Goal: Information Seeking & Learning: Find specific page/section

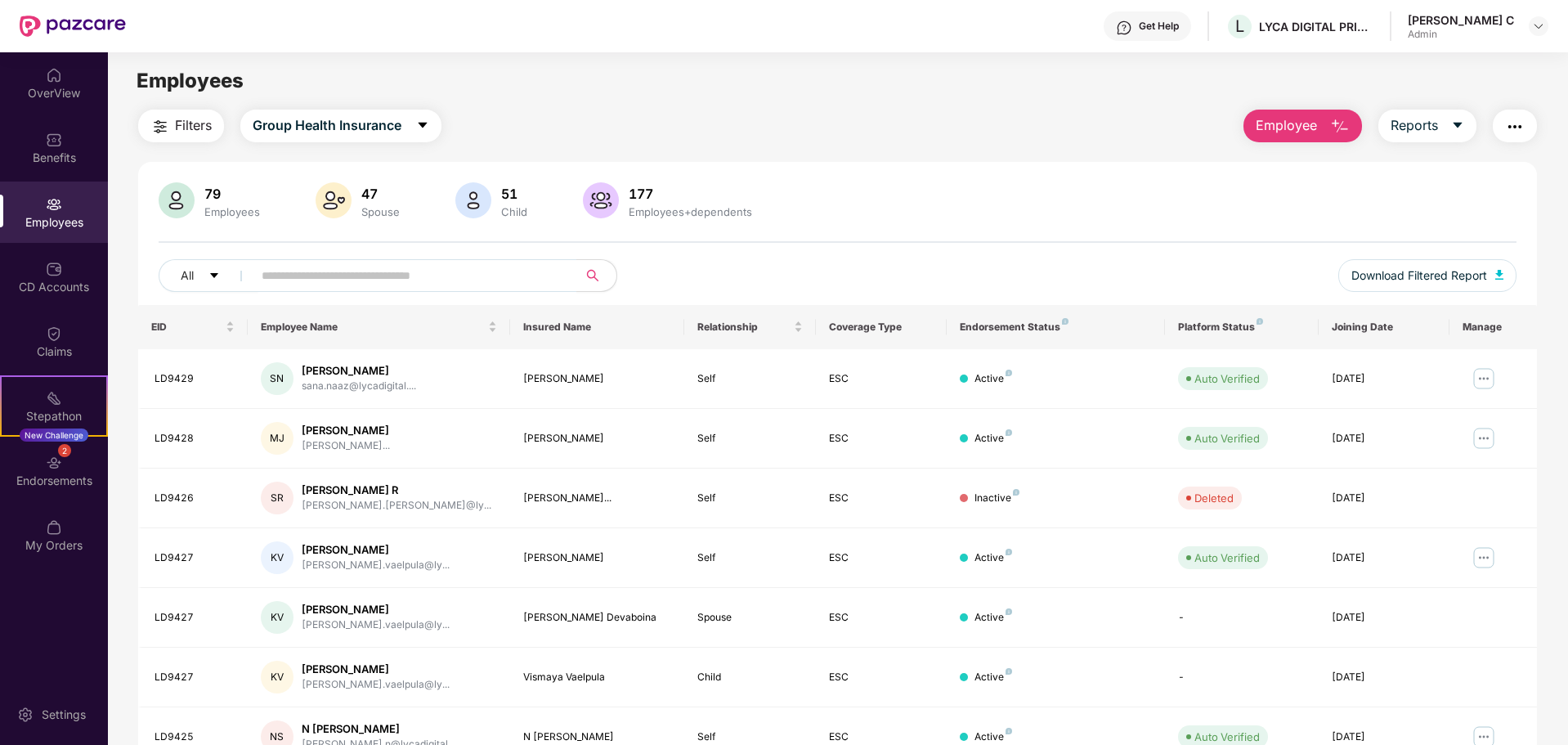
click at [194, 119] on span "Filters" at bounding box center [193, 125] width 37 height 20
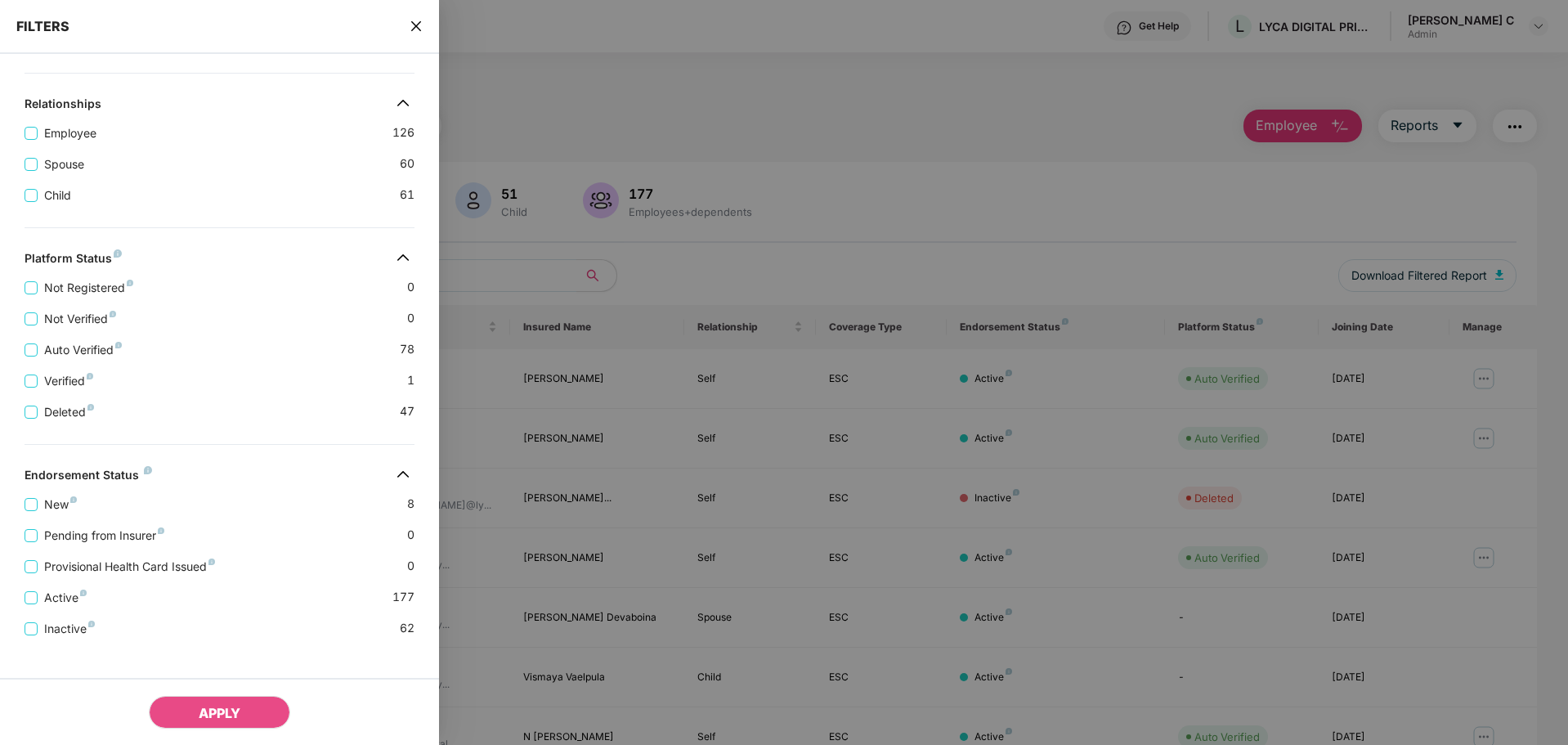
scroll to position [222, 0]
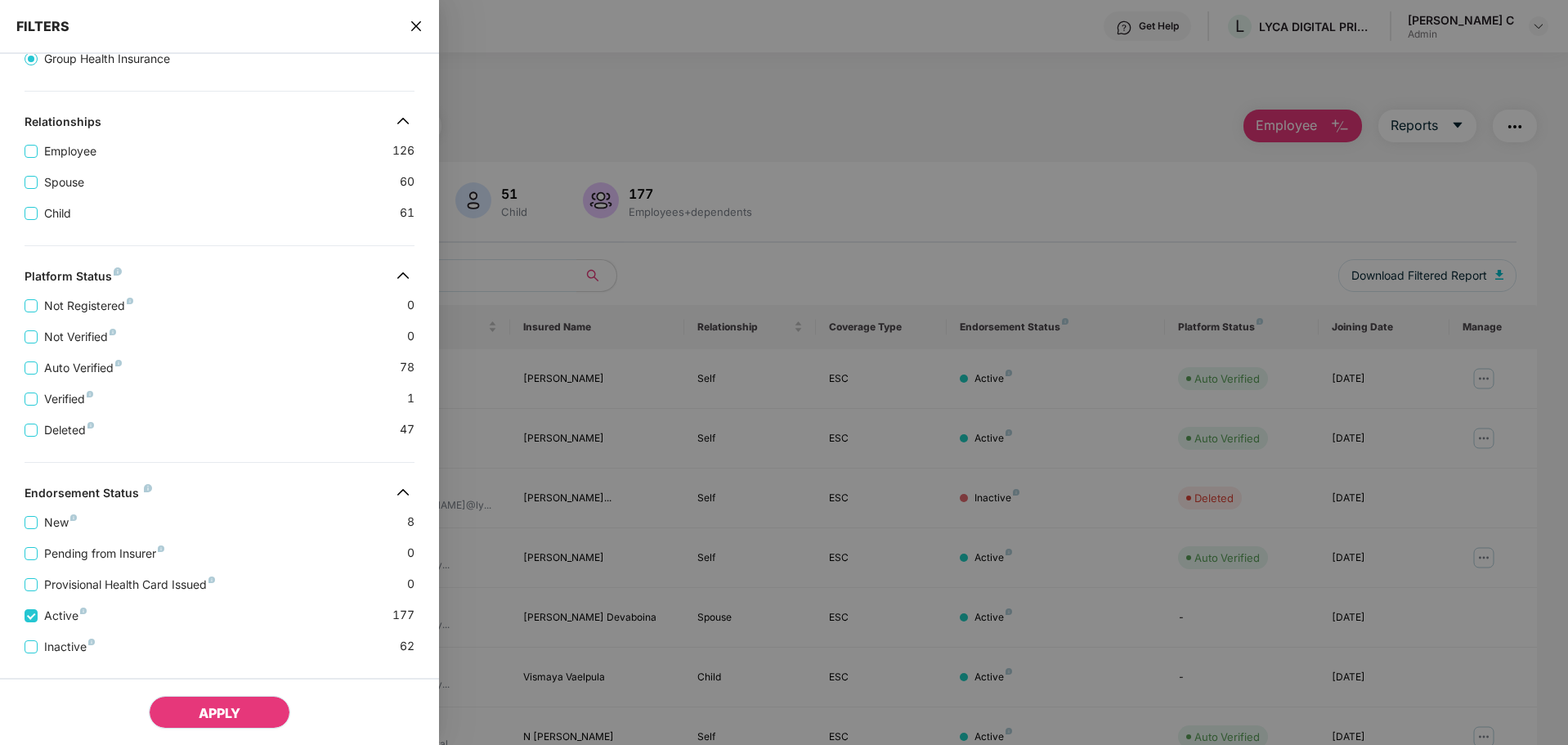
click at [218, 711] on span "APPLY" at bounding box center [219, 713] width 42 height 16
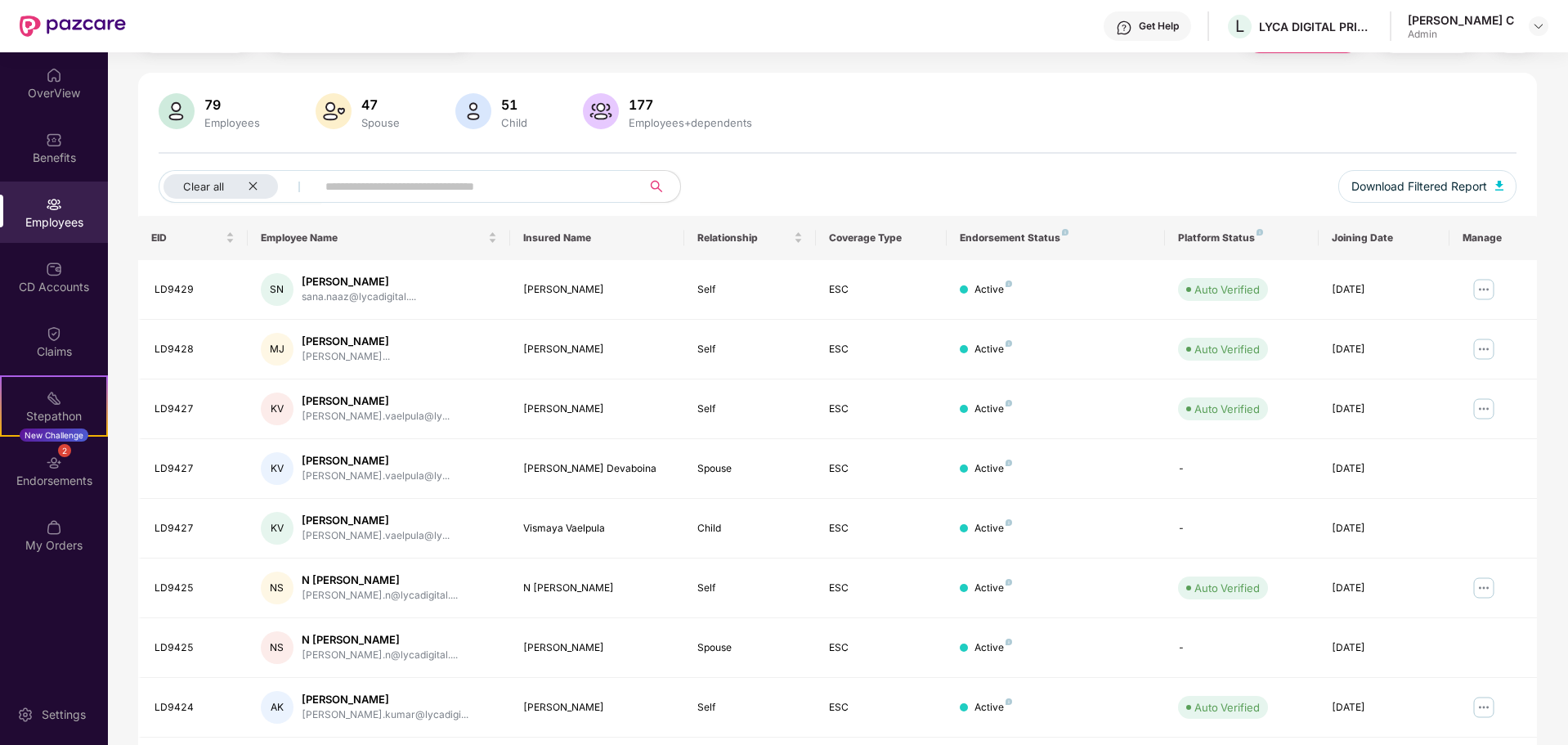
scroll to position [0, 0]
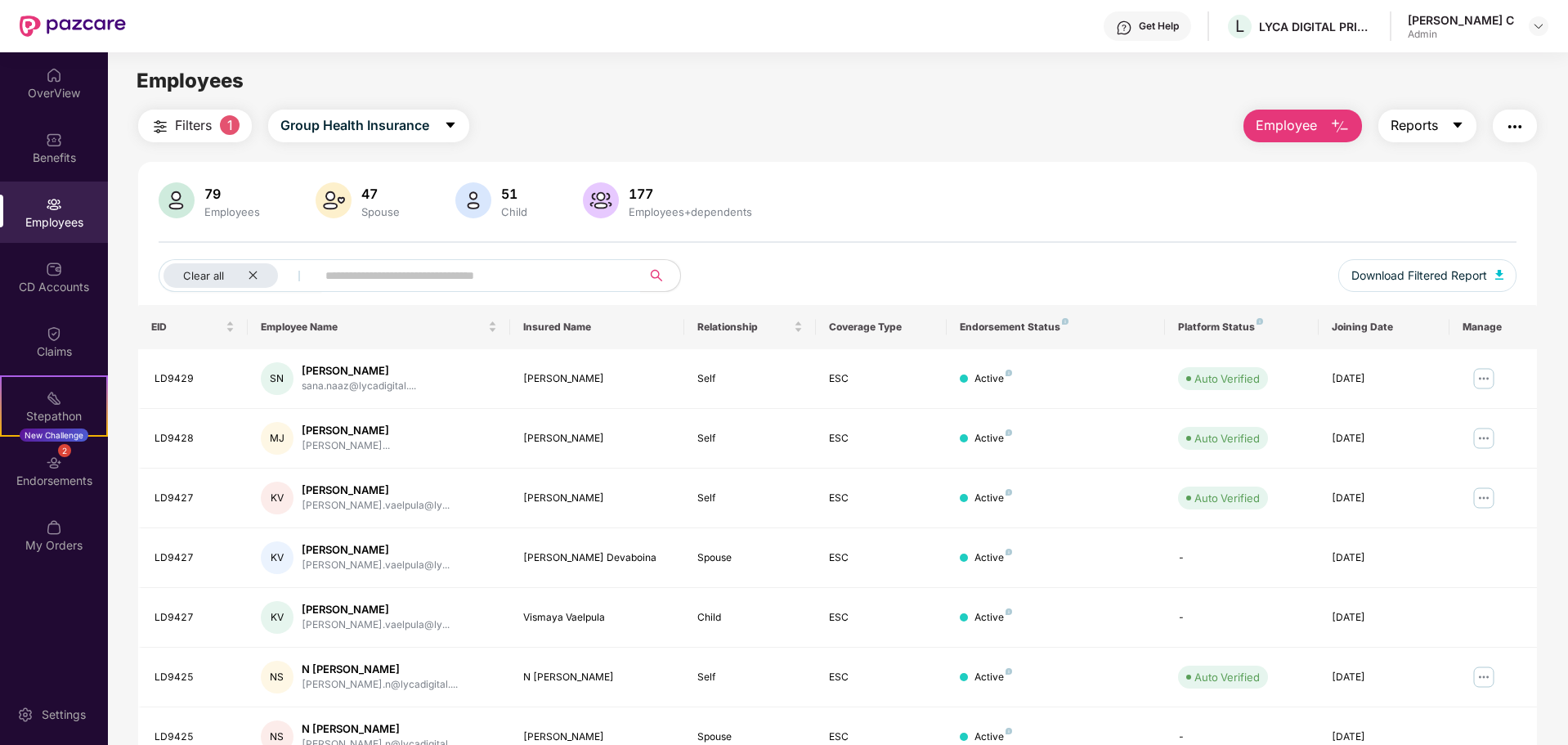
click at [1451, 120] on icon "caret-down" at bounding box center [1458, 125] width 13 height 13
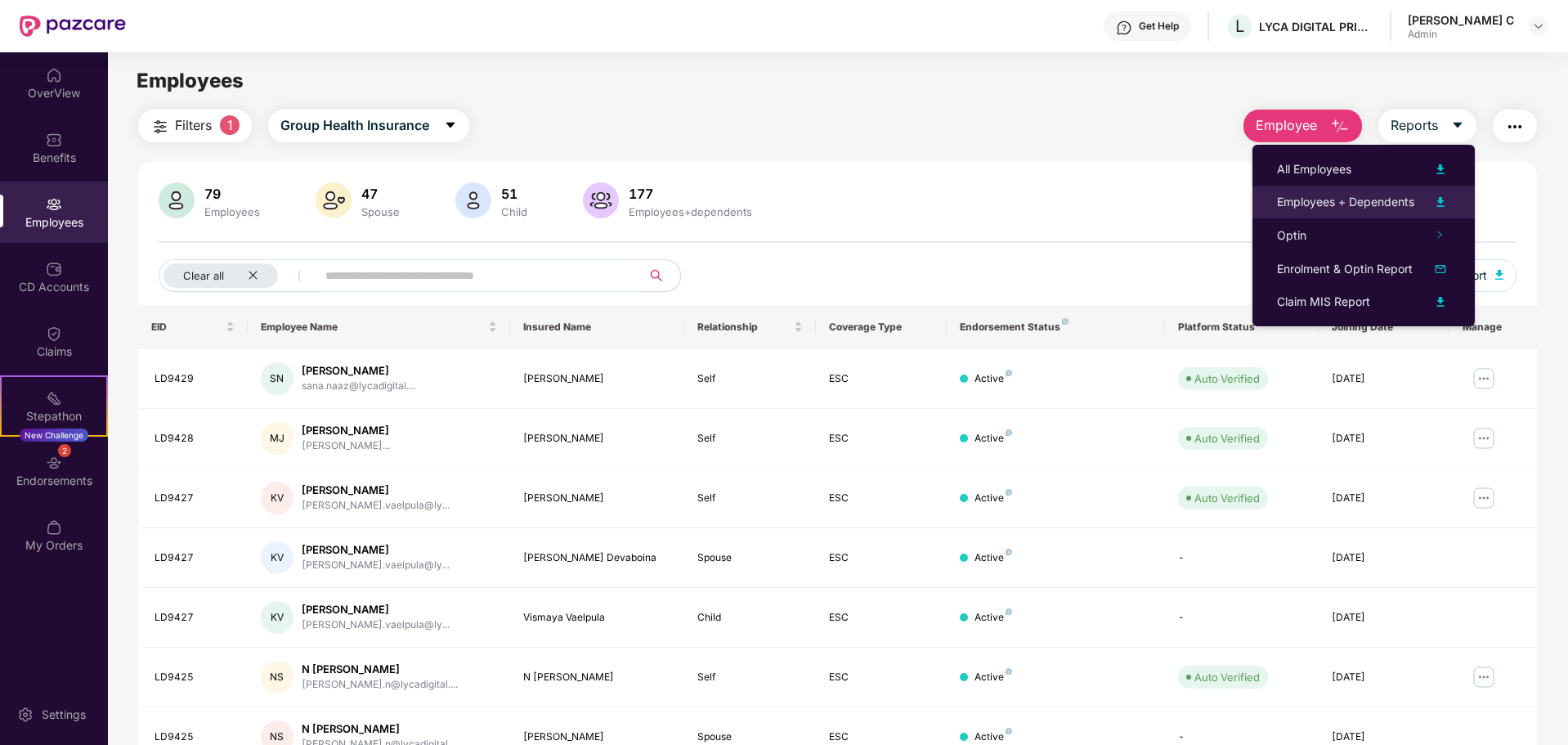
click at [1446, 198] on img at bounding box center [1440, 202] width 20 height 20
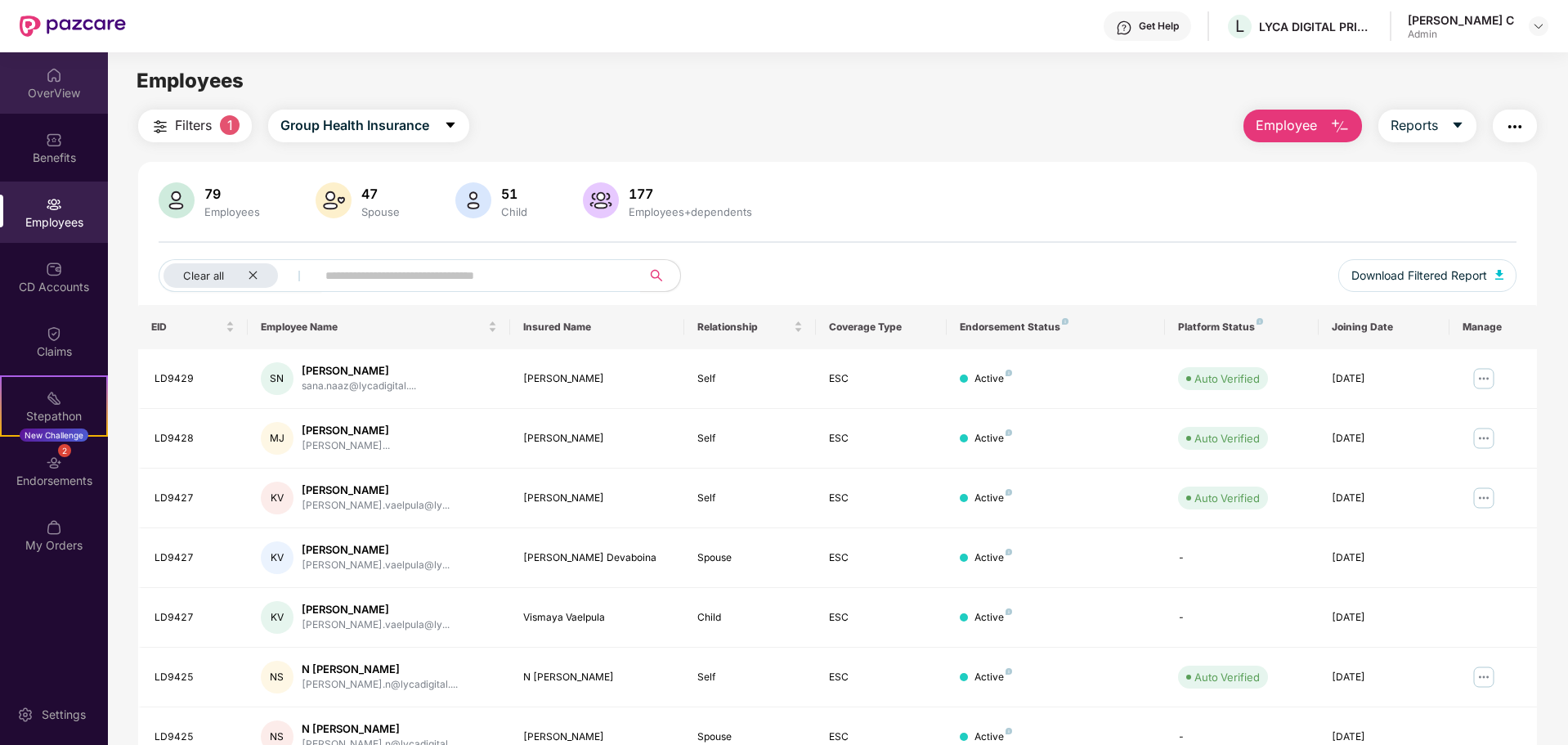
click at [40, 85] on div "OverView" at bounding box center [54, 93] width 108 height 16
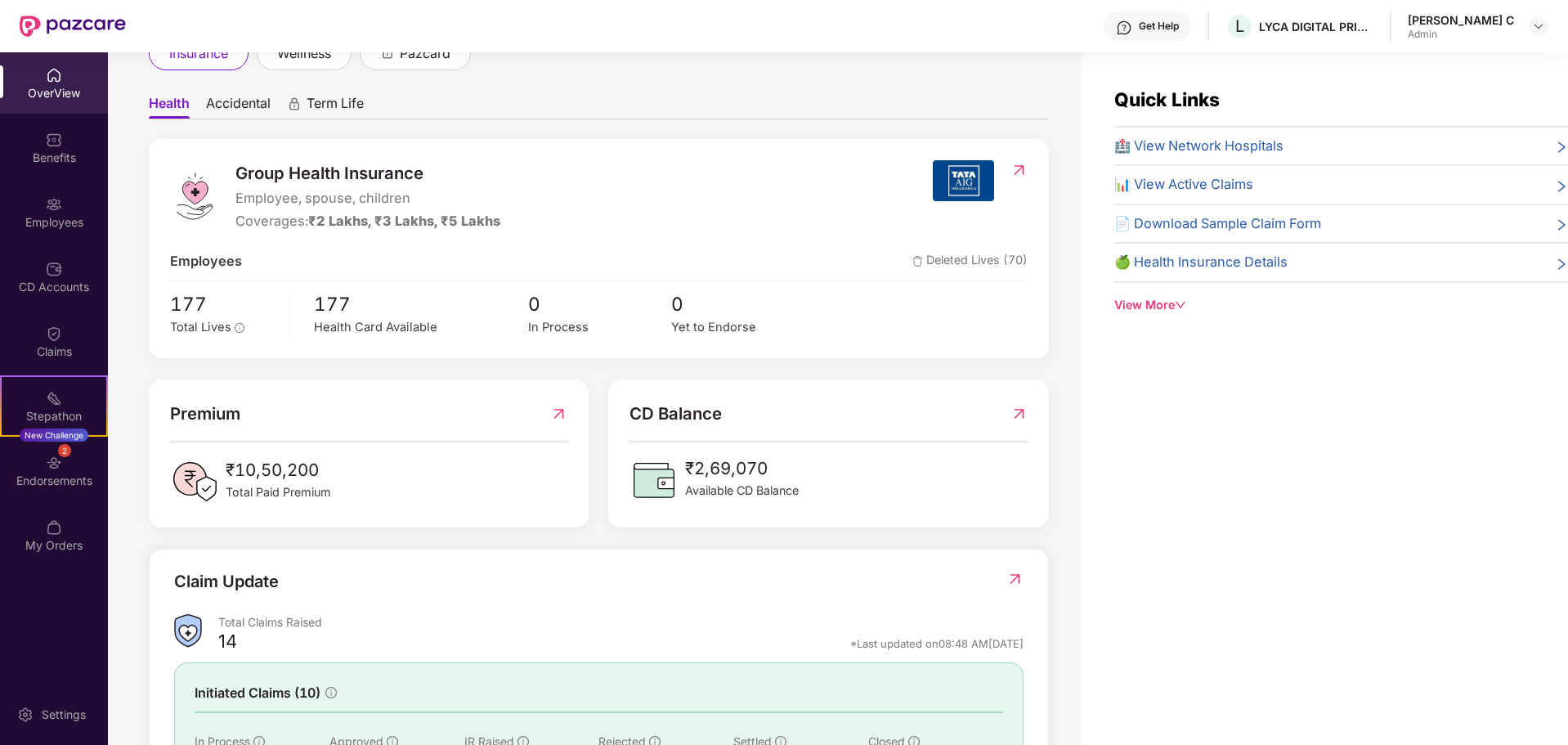
scroll to position [164, 0]
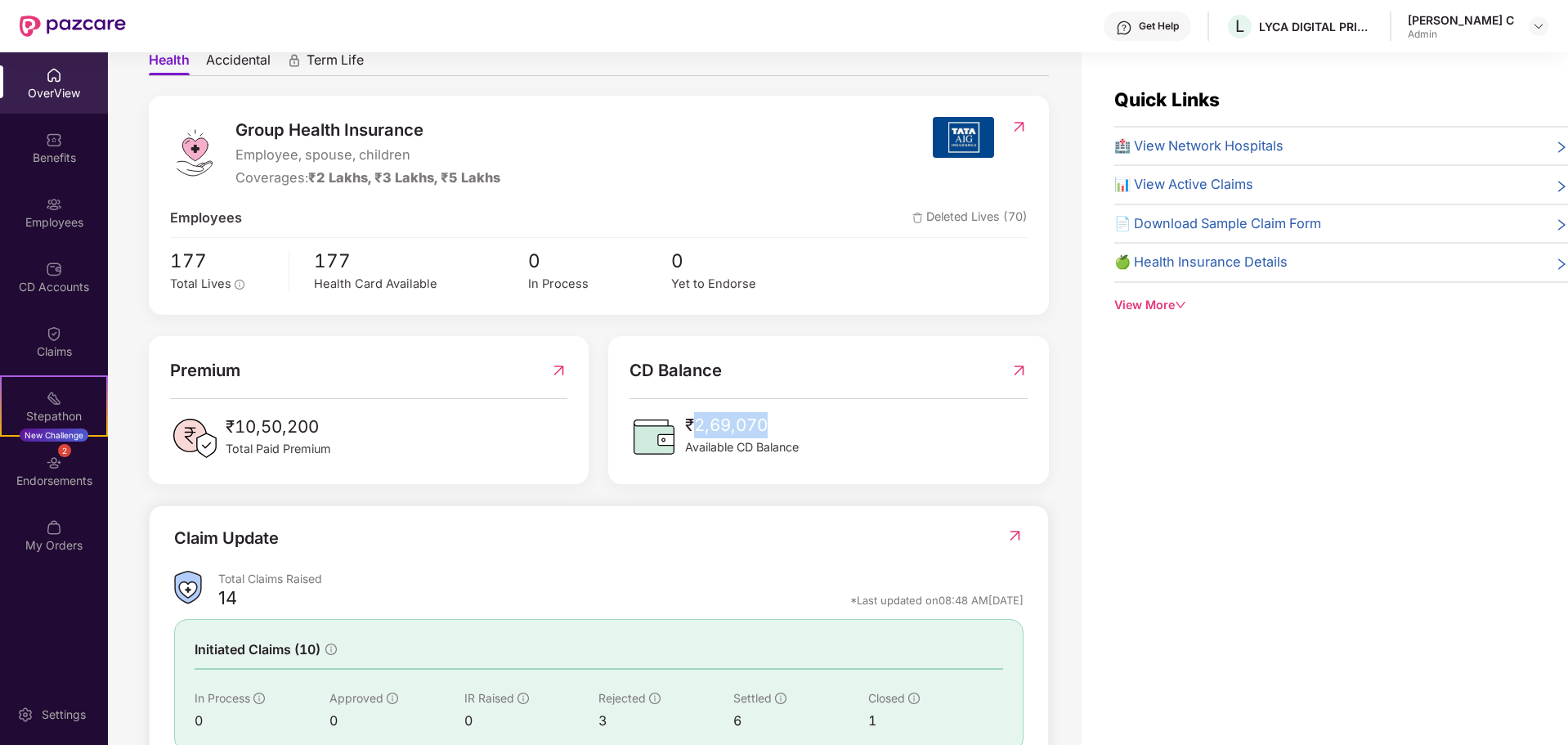
drag, startPoint x: 693, startPoint y: 424, endPoint x: 1323, endPoint y: 503, distance: 634.9
click at [785, 414] on span "₹2,69,070" at bounding box center [741, 425] width 114 height 26
click at [1371, 514] on div "Quick Links 🏥 View Network Hospitals 📊 View Active Claims 📄 Download Sample Cla…" at bounding box center [1324, 424] width 486 height 745
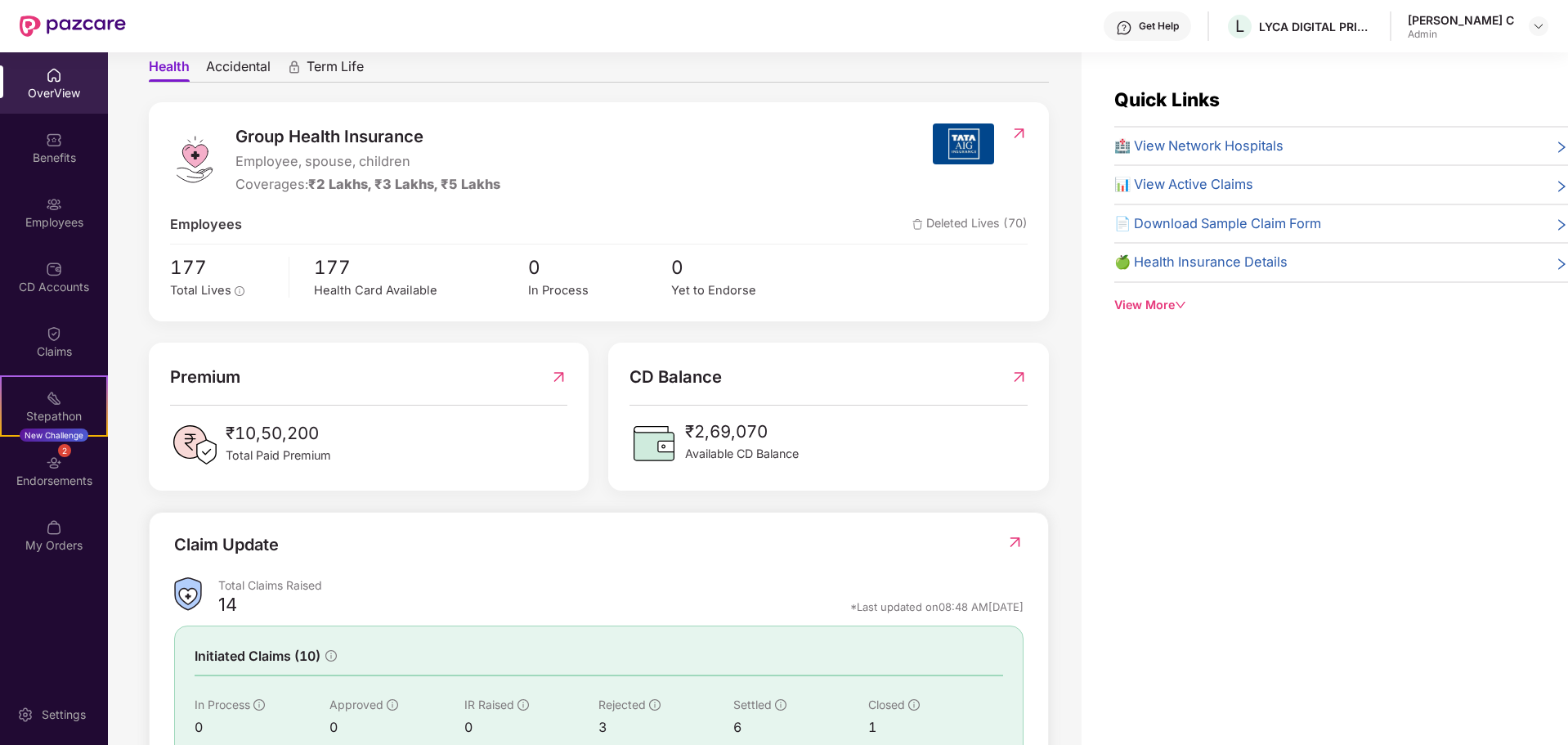
scroll to position [0, 0]
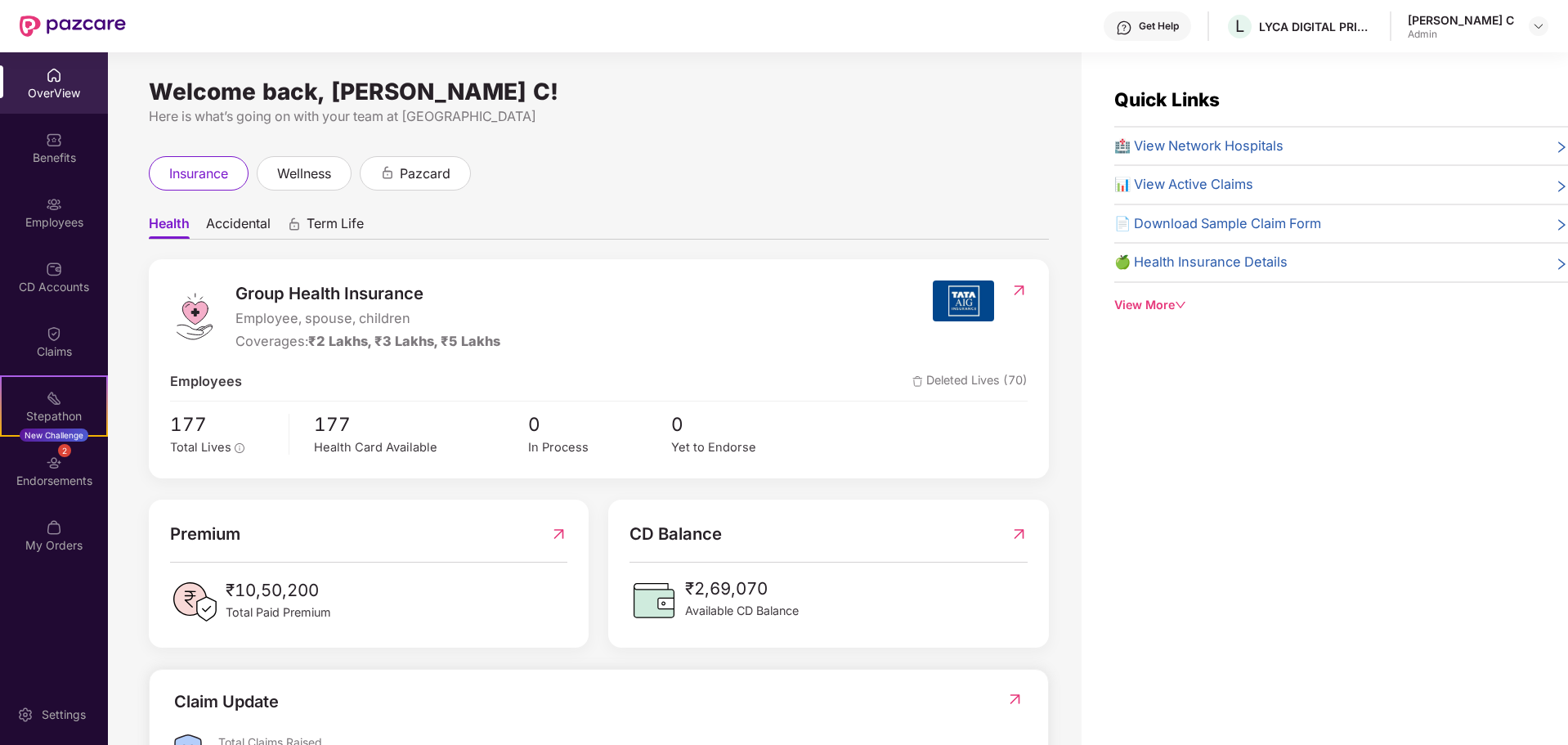
click at [1196, 141] on span "🏥 View Network Hospitals" at bounding box center [1198, 146] width 169 height 21
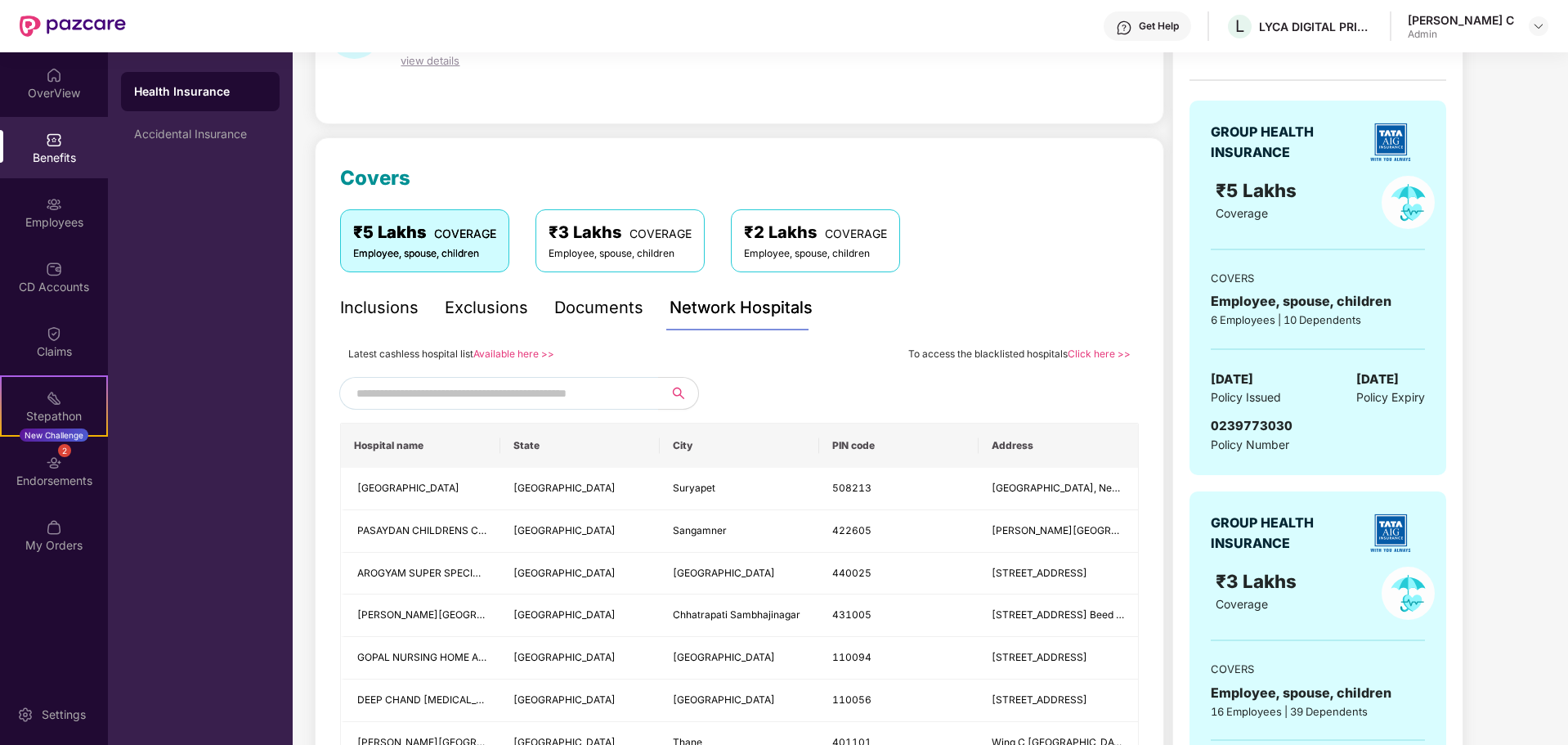
scroll to position [164, 0]
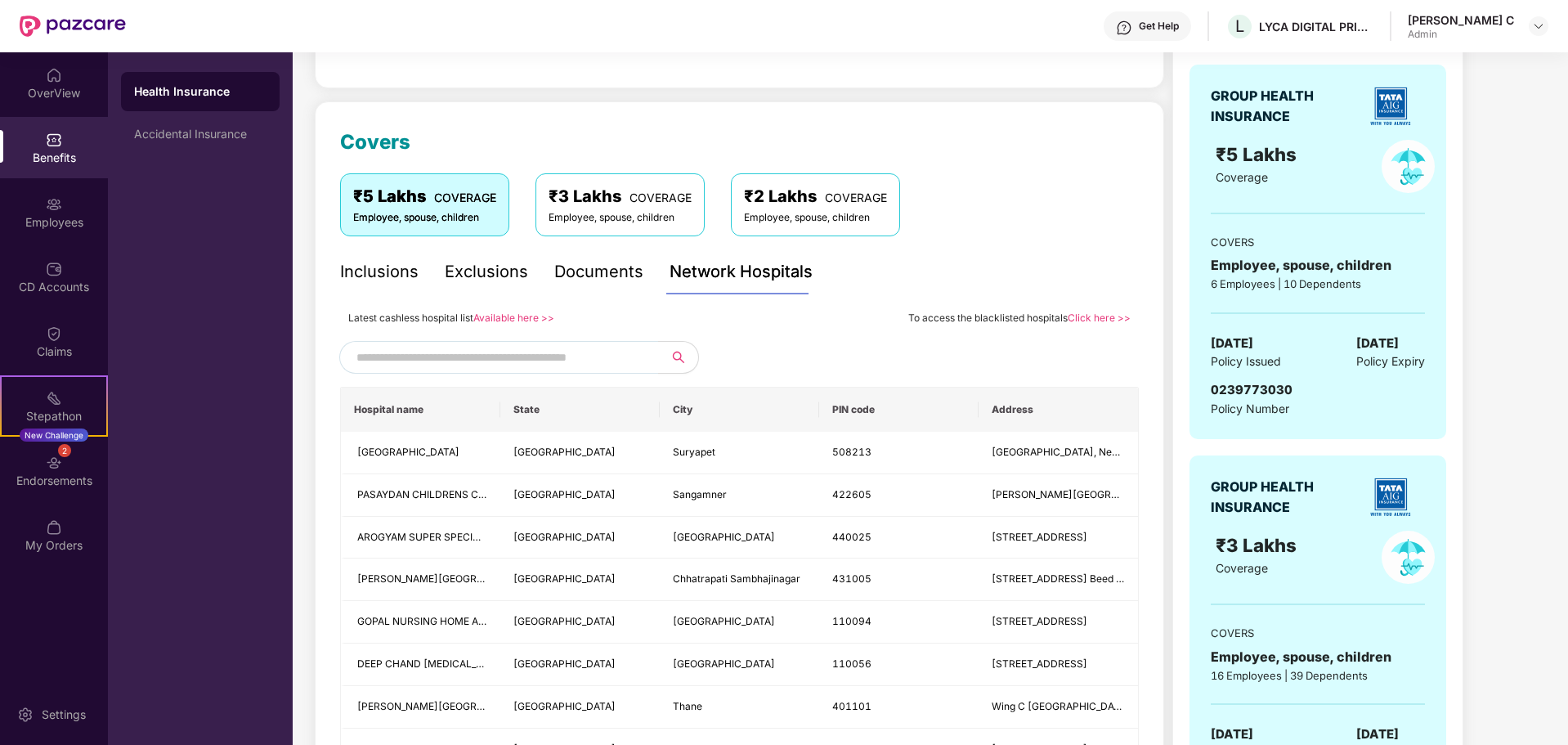
click at [607, 352] on input "text" at bounding box center [496, 357] width 280 height 25
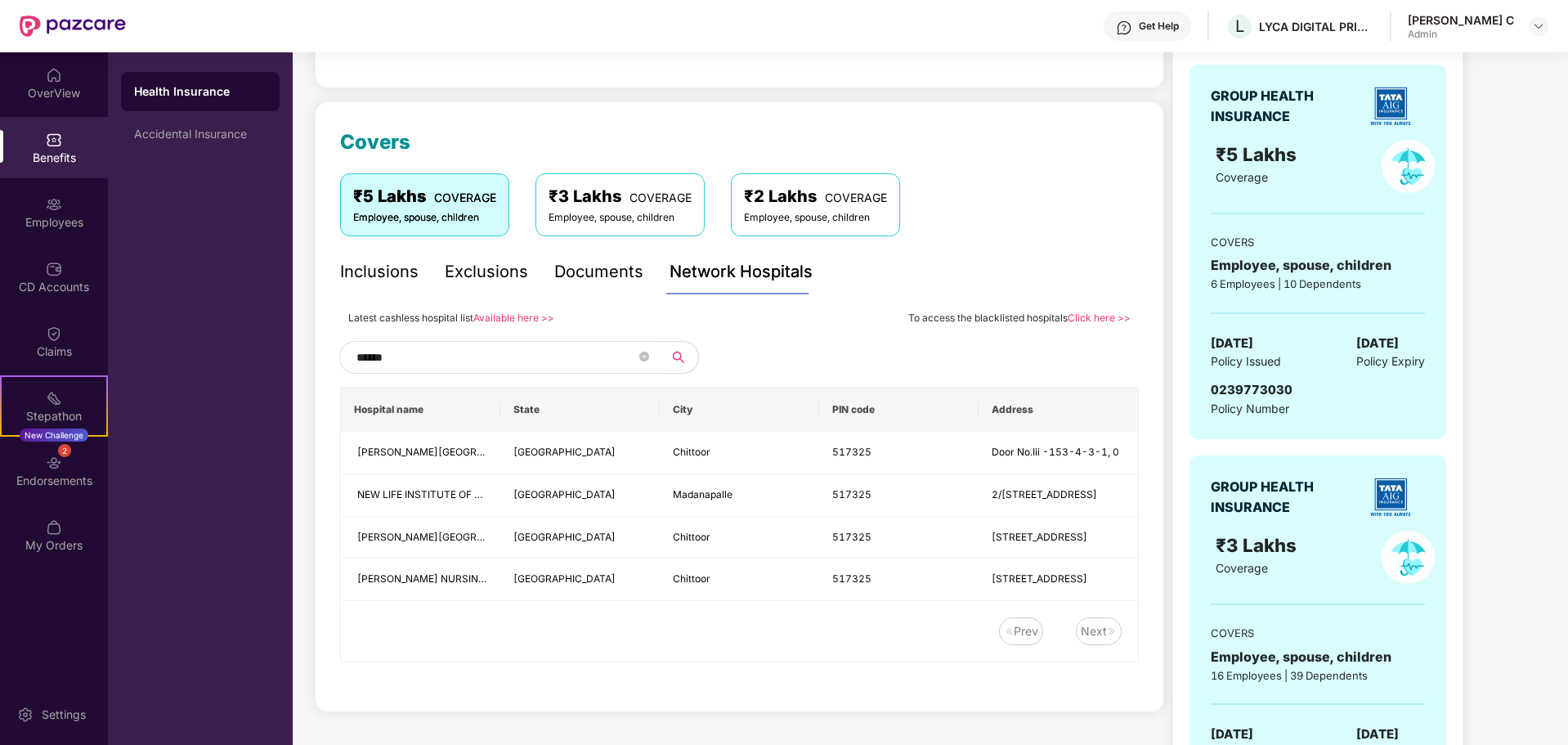
click at [635, 352] on input "******" at bounding box center [496, 357] width 280 height 25
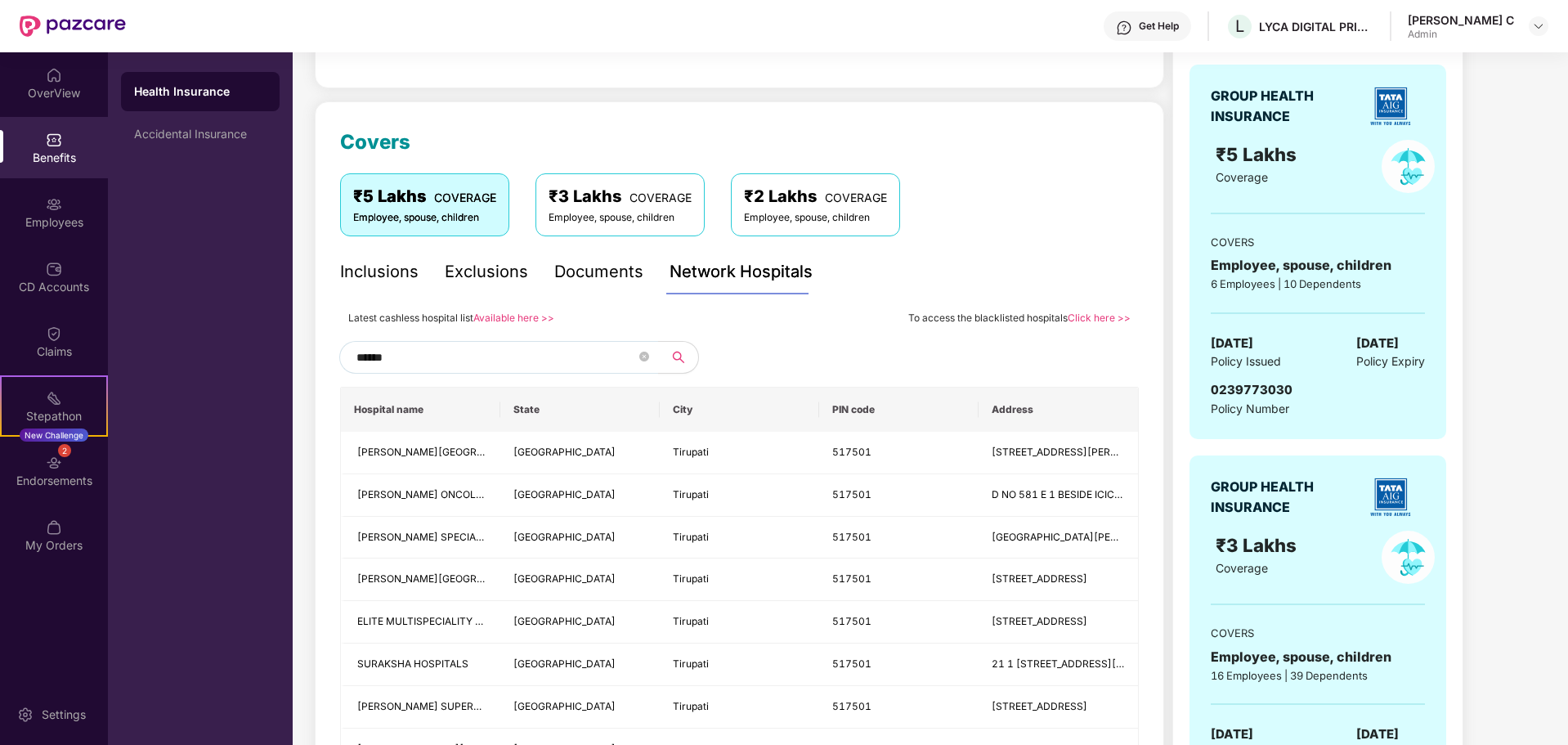
type input "******"
click at [867, 341] on div "******" at bounding box center [739, 357] width 799 height 33
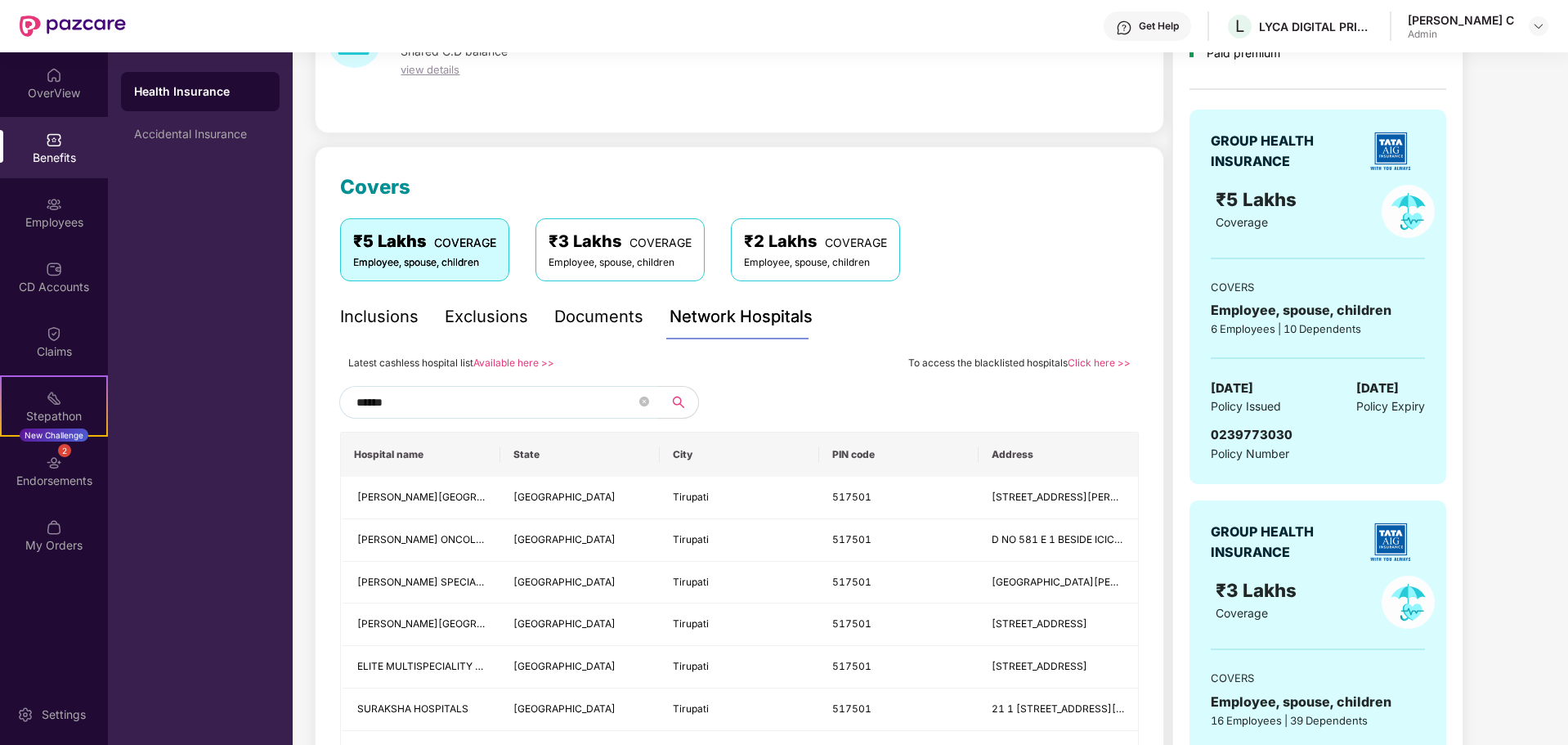
scroll to position [82, 0]
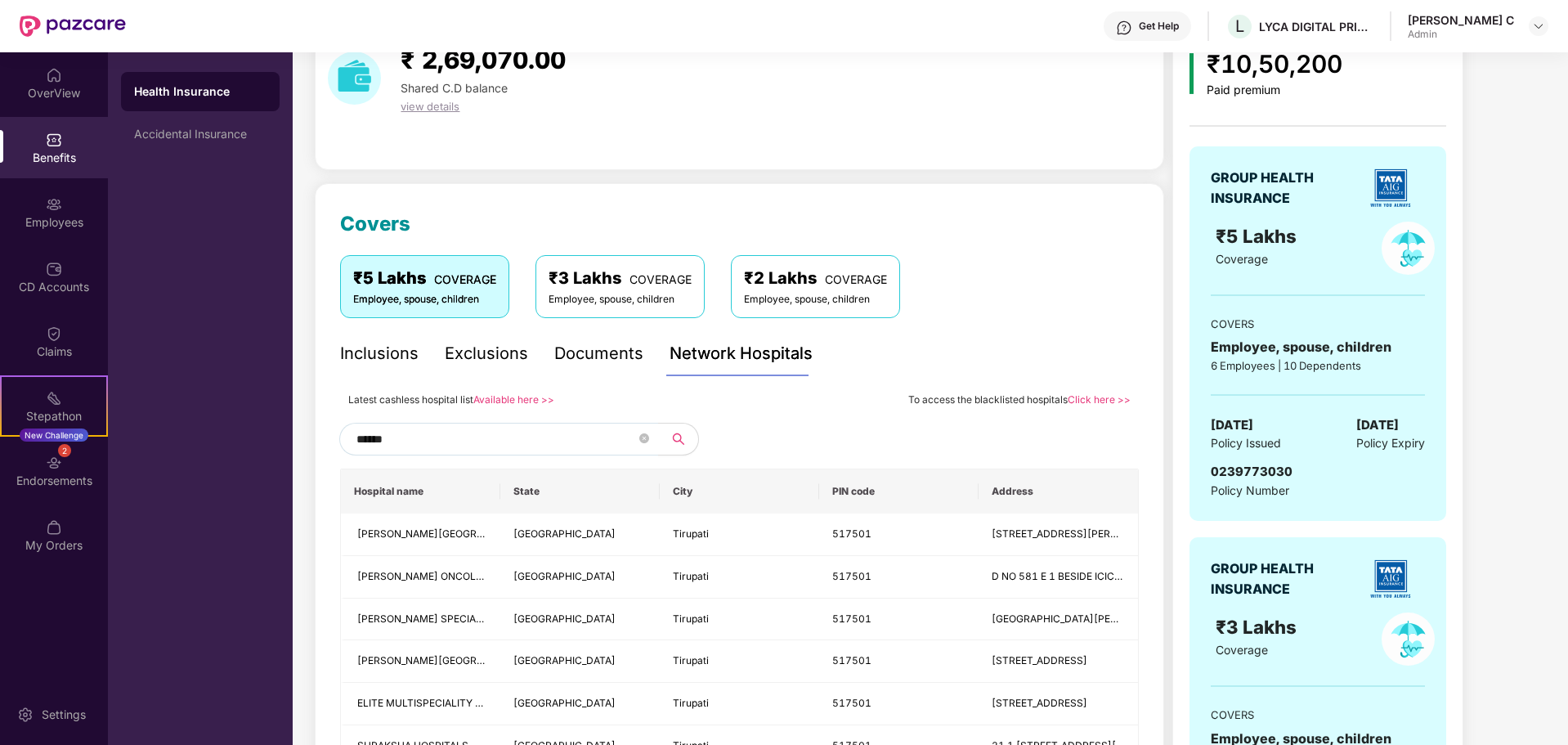
click at [1257, 361] on div "6 Employees | 10 Dependents" at bounding box center [1318, 366] width 214 height 16
click at [1257, 360] on div "6 Employees | 10 Dependents" at bounding box center [1318, 366] width 214 height 16
click at [1332, 353] on div "Employee, spouse, children" at bounding box center [1318, 347] width 214 height 20
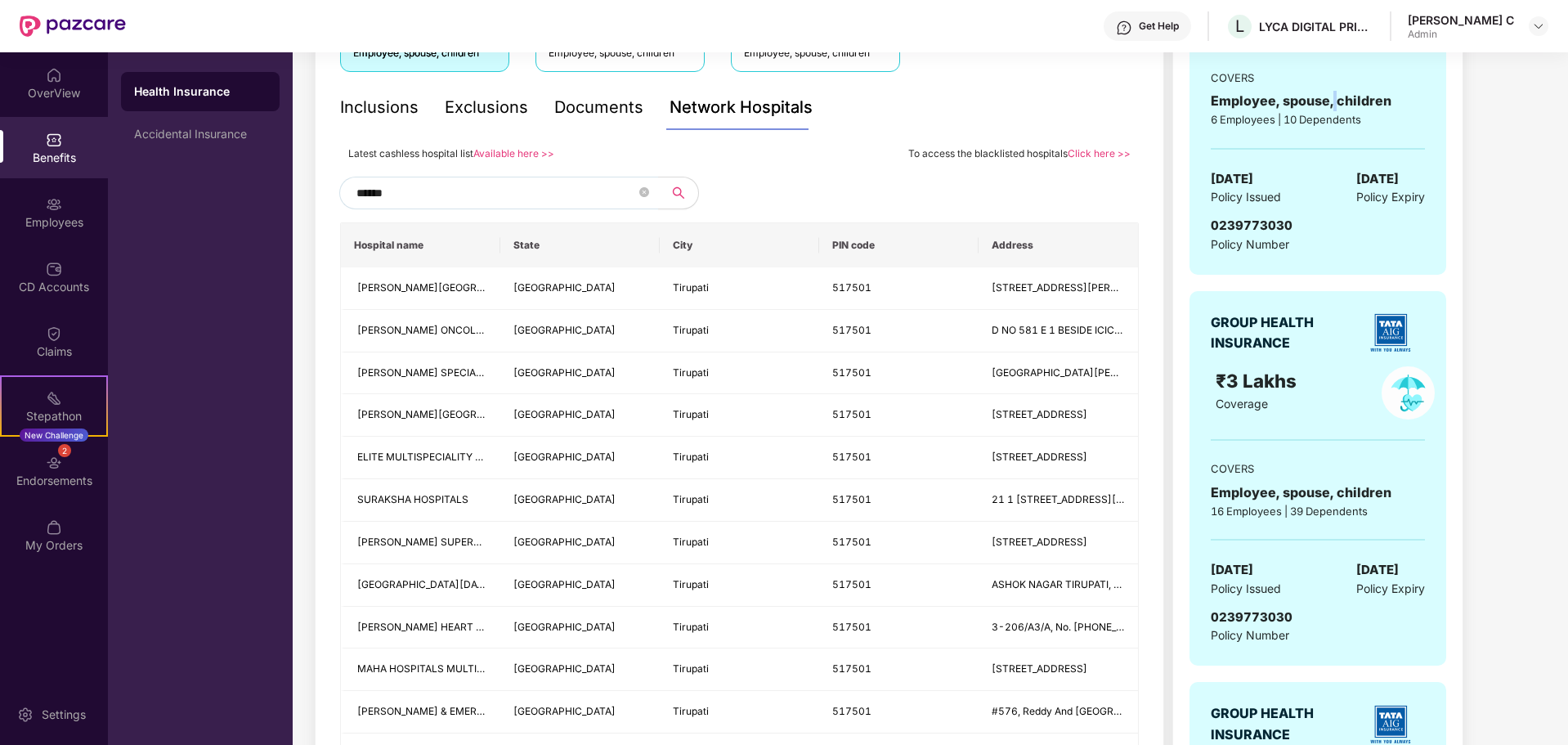
scroll to position [327, 0]
click at [1538, 34] on div at bounding box center [1539, 26] width 20 height 20
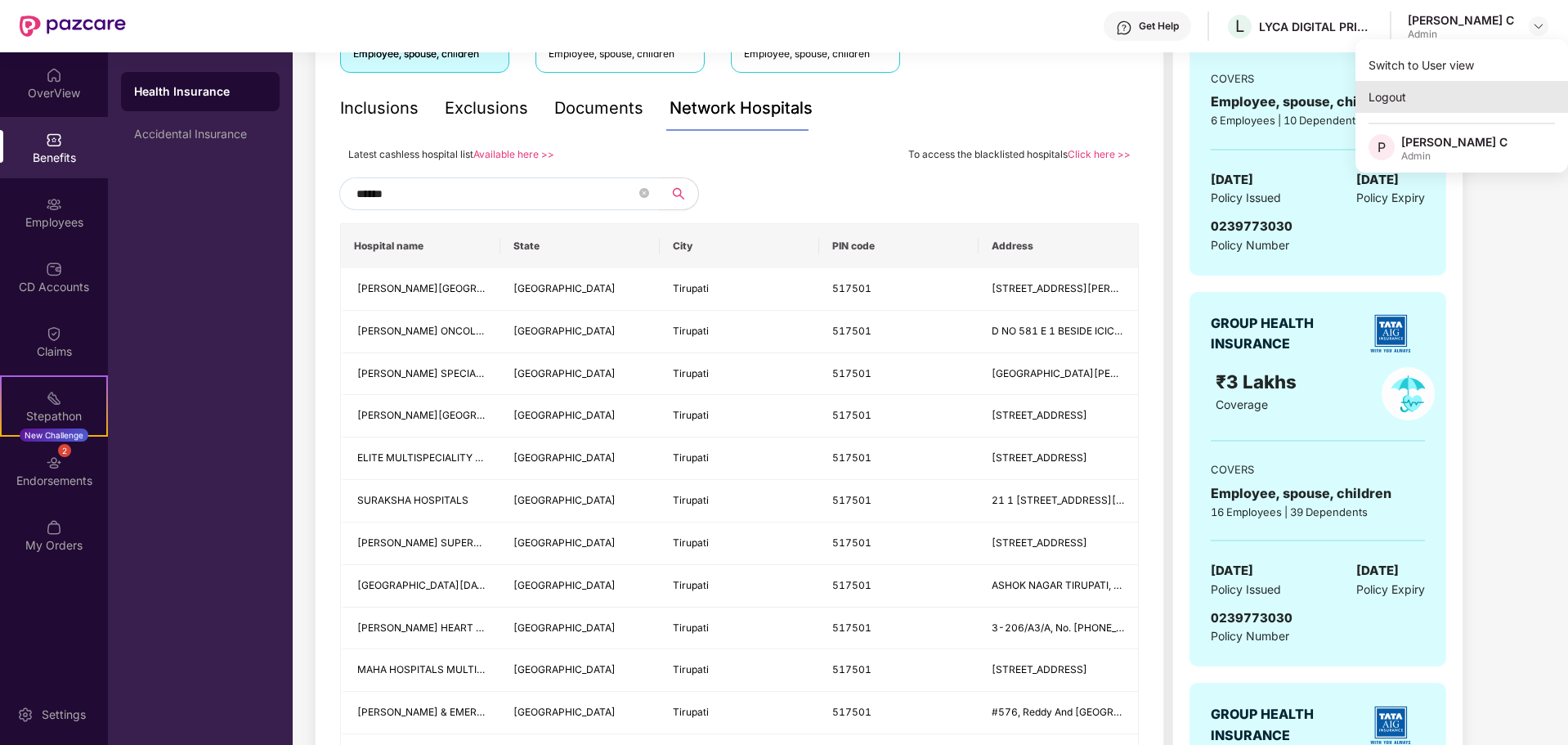
click at [1409, 99] on div "Logout" at bounding box center [1462, 96] width 213 height 32
